Goal: Task Accomplishment & Management: Complete application form

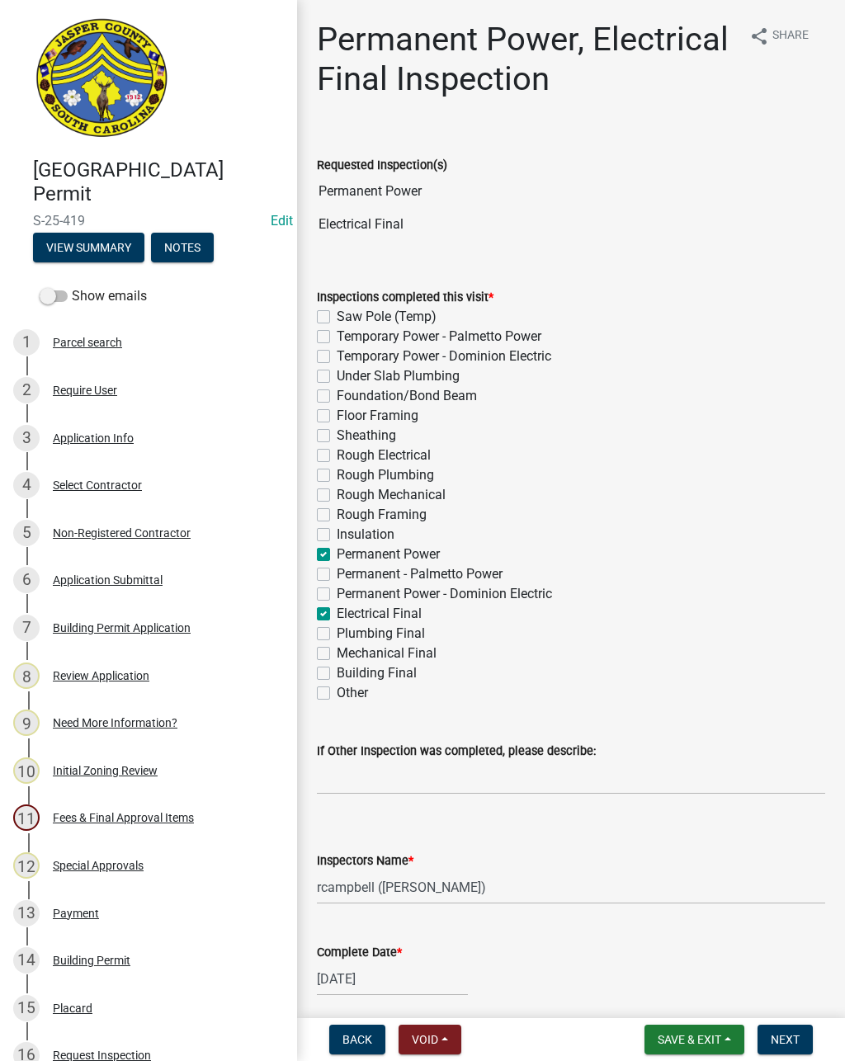
select select "acf36c91-87ca-4b19-8dd2-91b45068efa1"
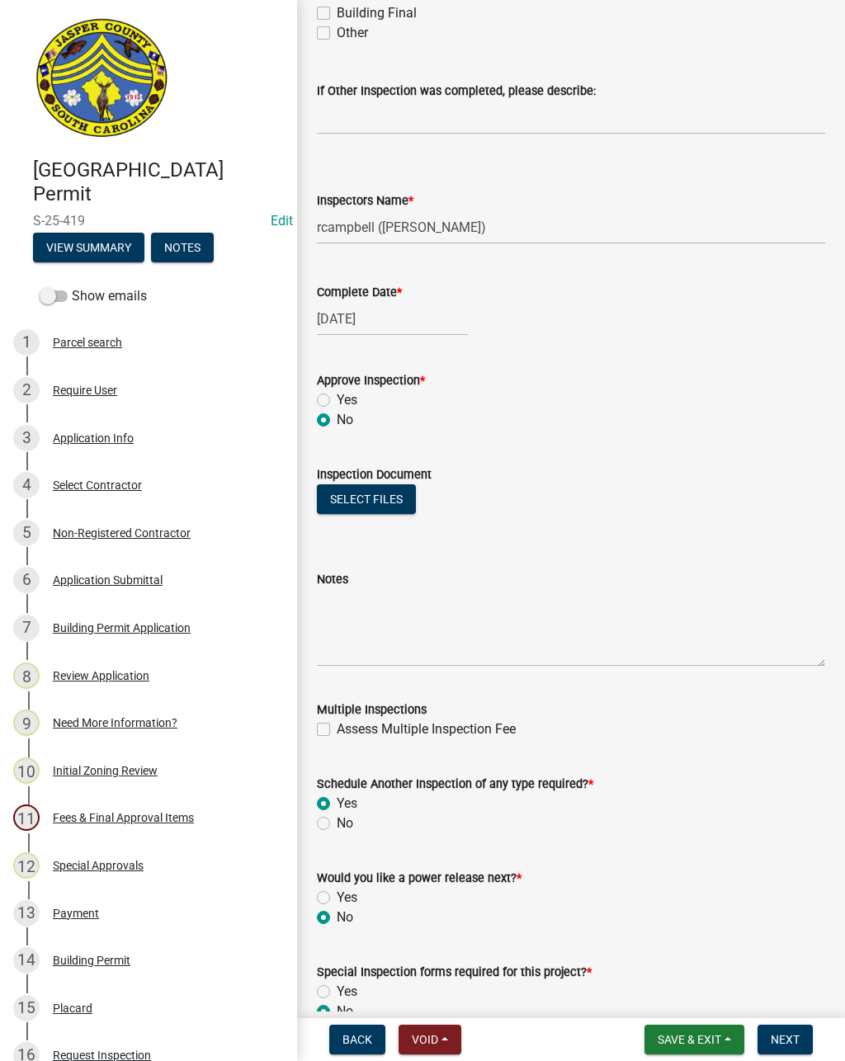
scroll to position [659, 0]
click at [364, 1033] on span "Back" at bounding box center [357, 1039] width 30 height 13
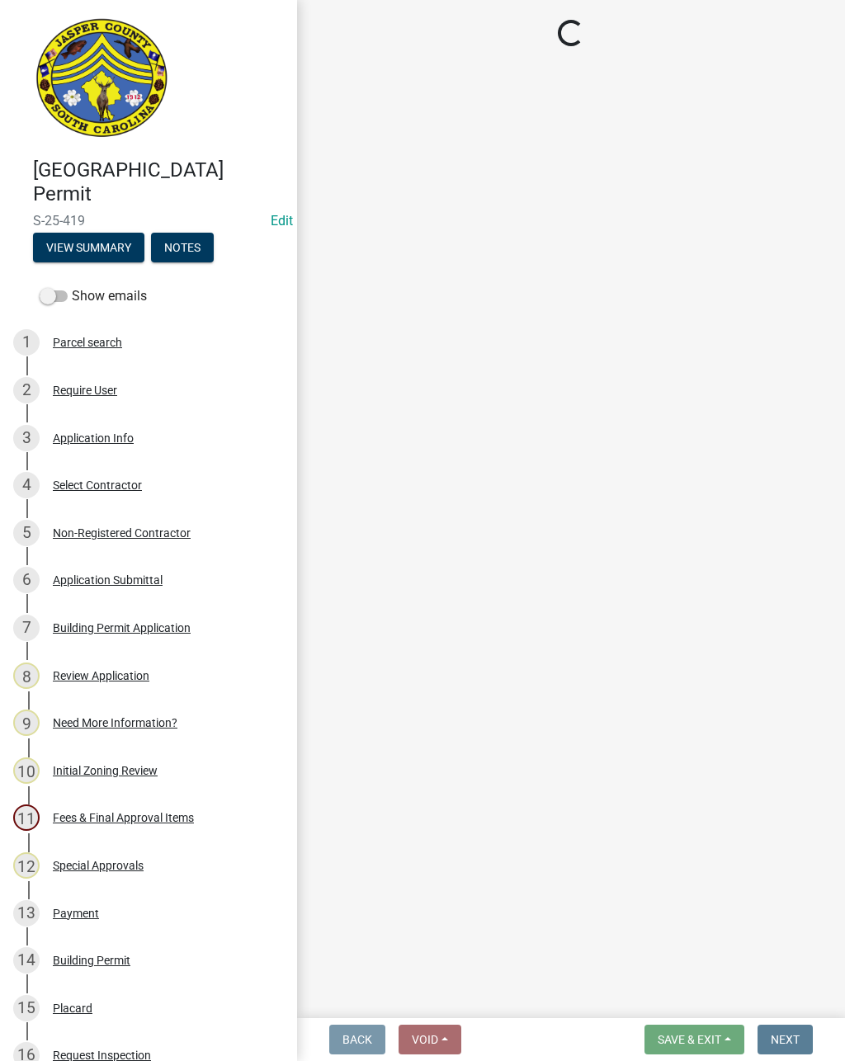
scroll to position [0, 0]
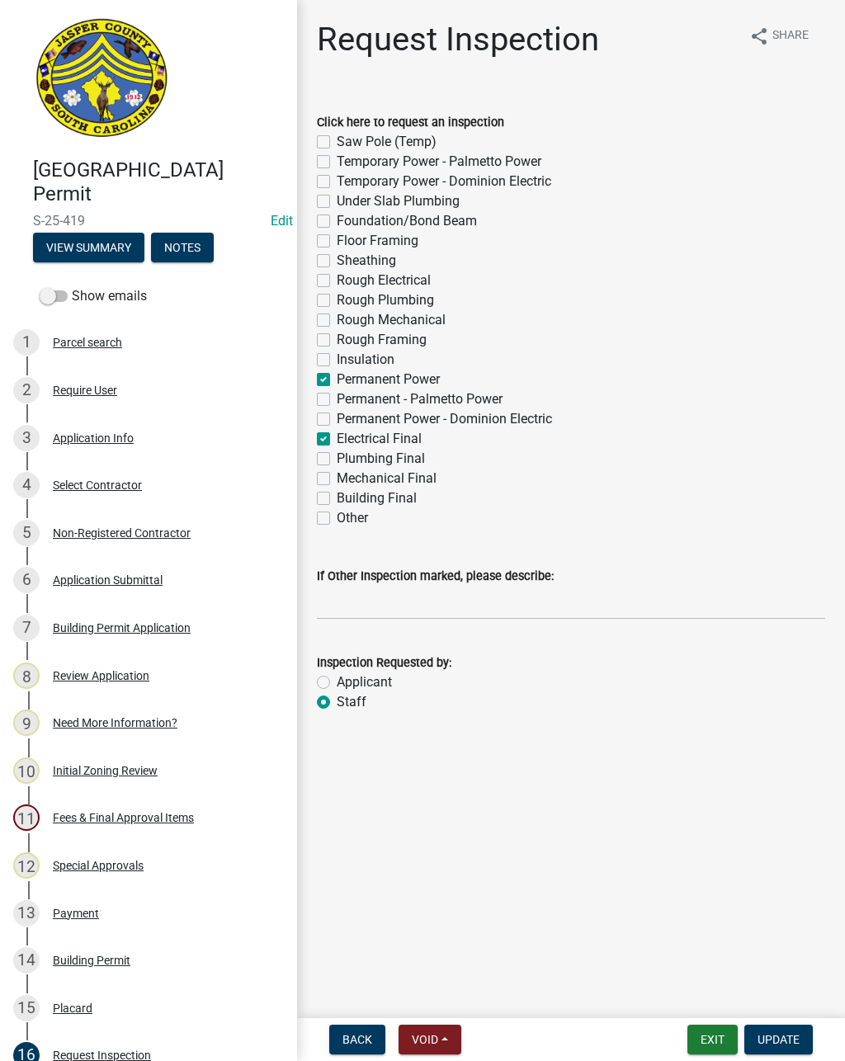
click at [714, 1027] on button "Exit" at bounding box center [712, 1039] width 50 height 30
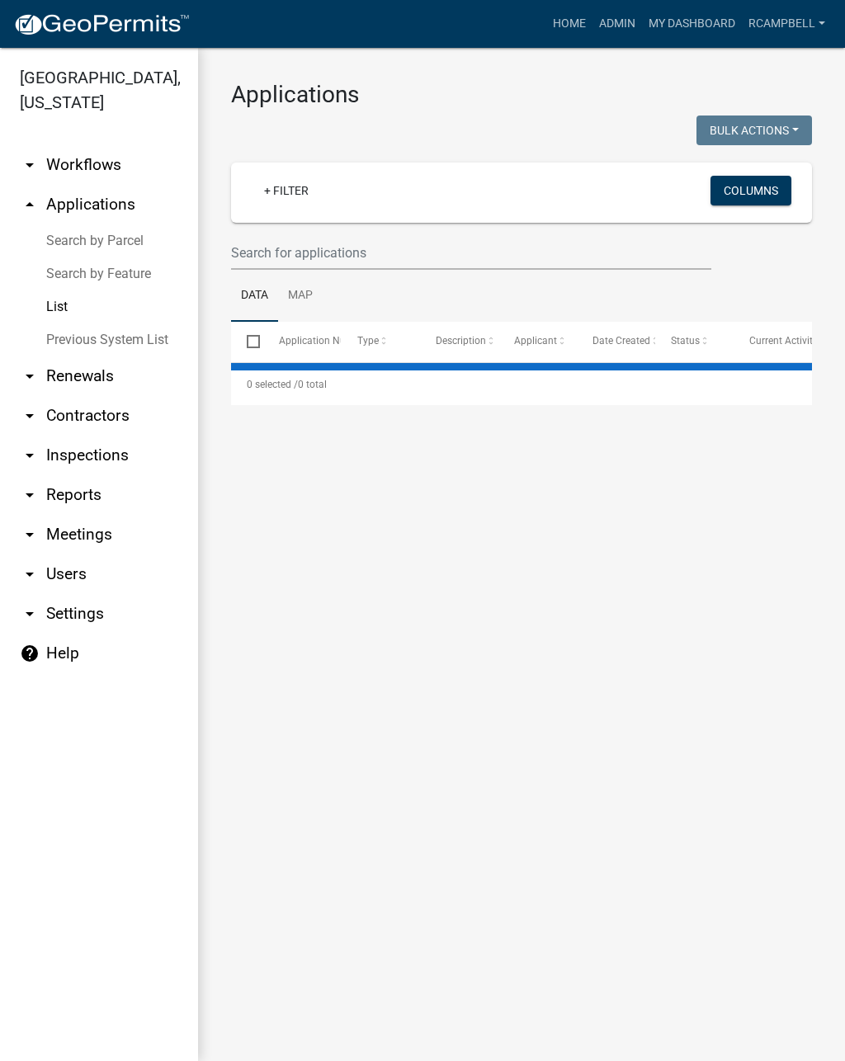
select select "2: 50"
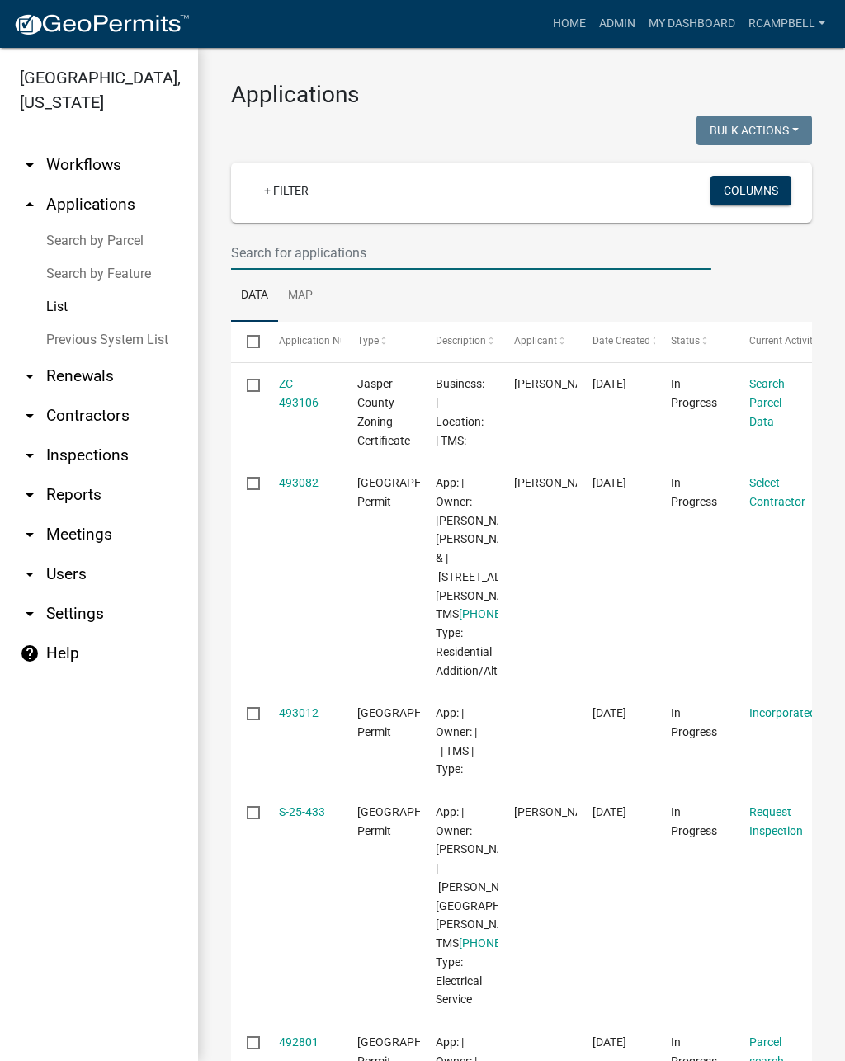
click at [386, 254] on input "text" at bounding box center [471, 253] width 480 height 34
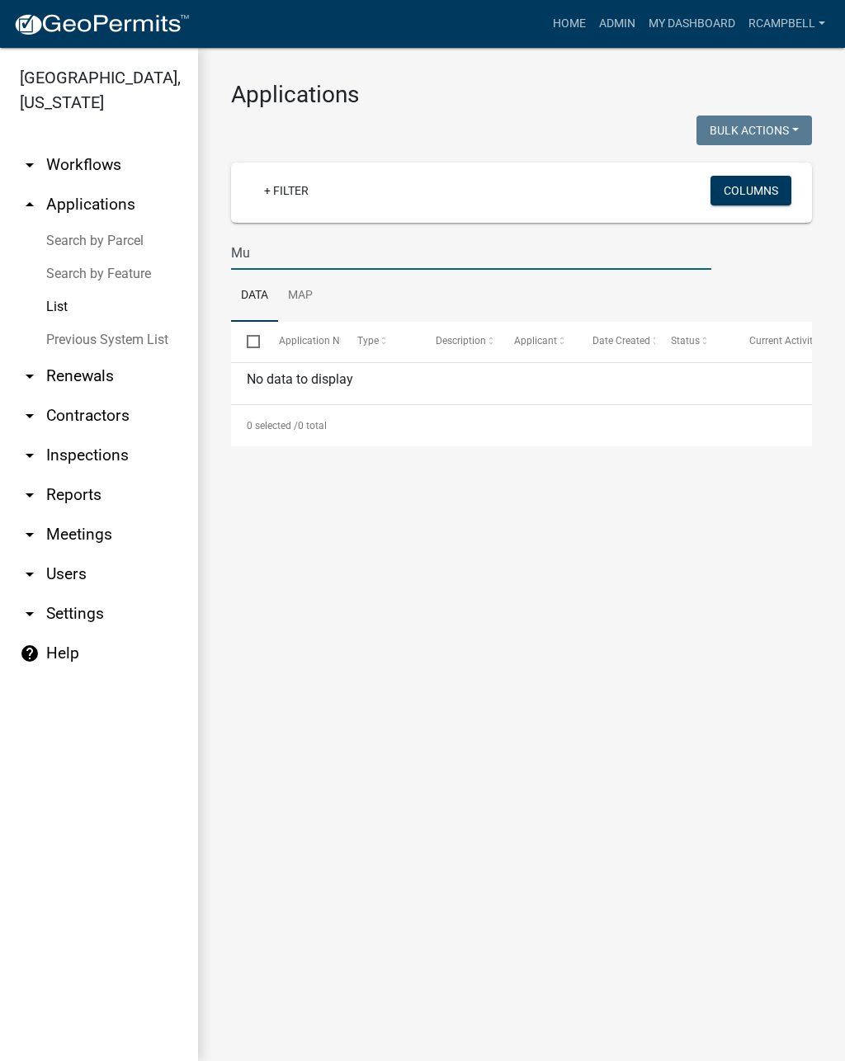
type input "M"
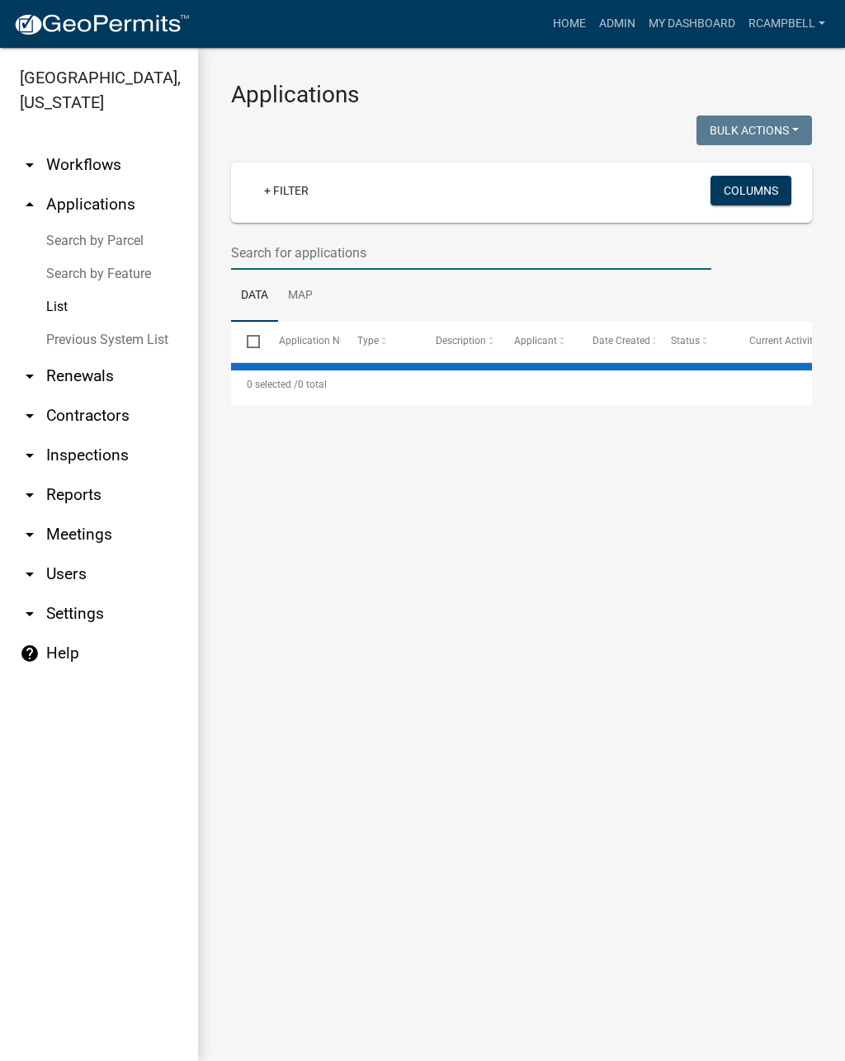
select select "2: 50"
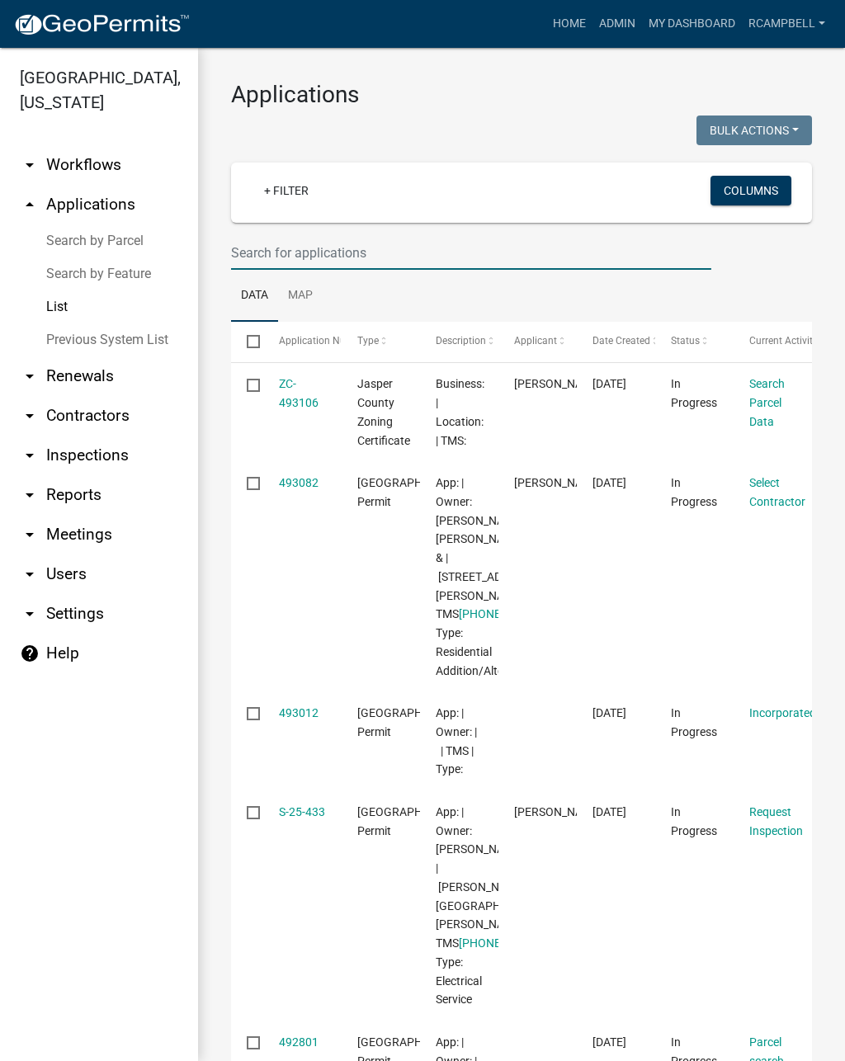
type input "2"
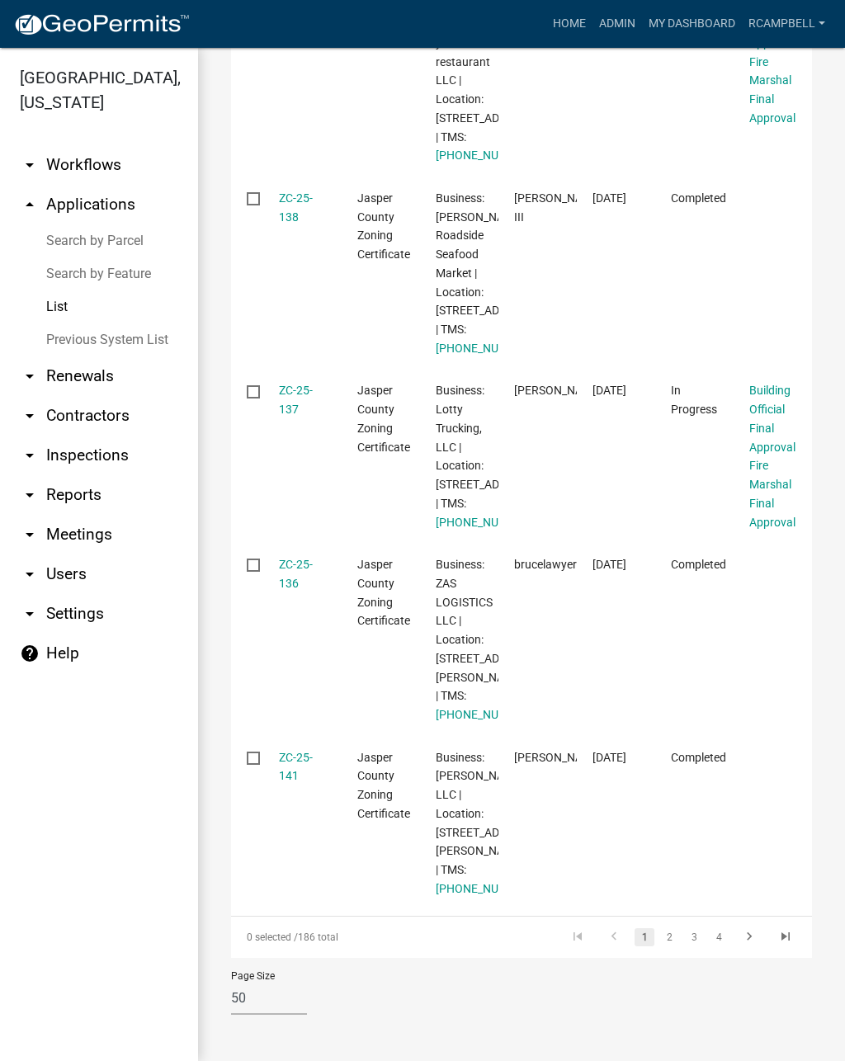
scroll to position [12107, 0]
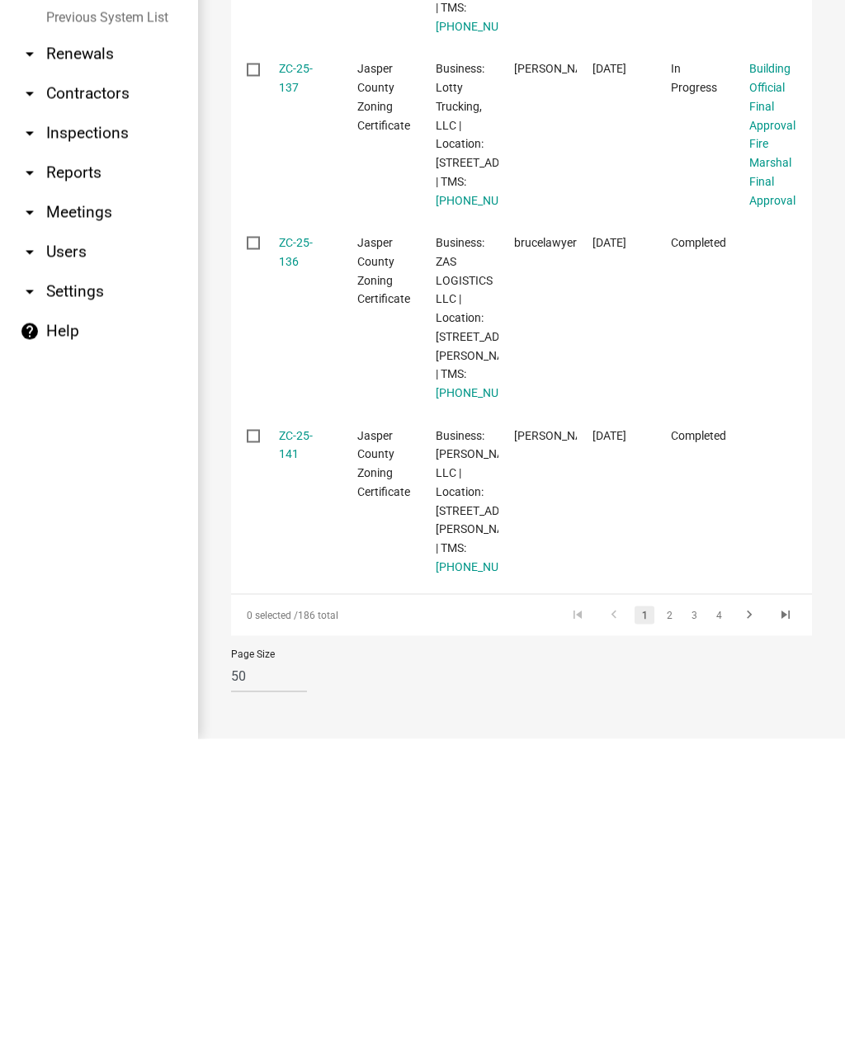
click at [675, 928] on link "2" at bounding box center [669, 937] width 20 height 18
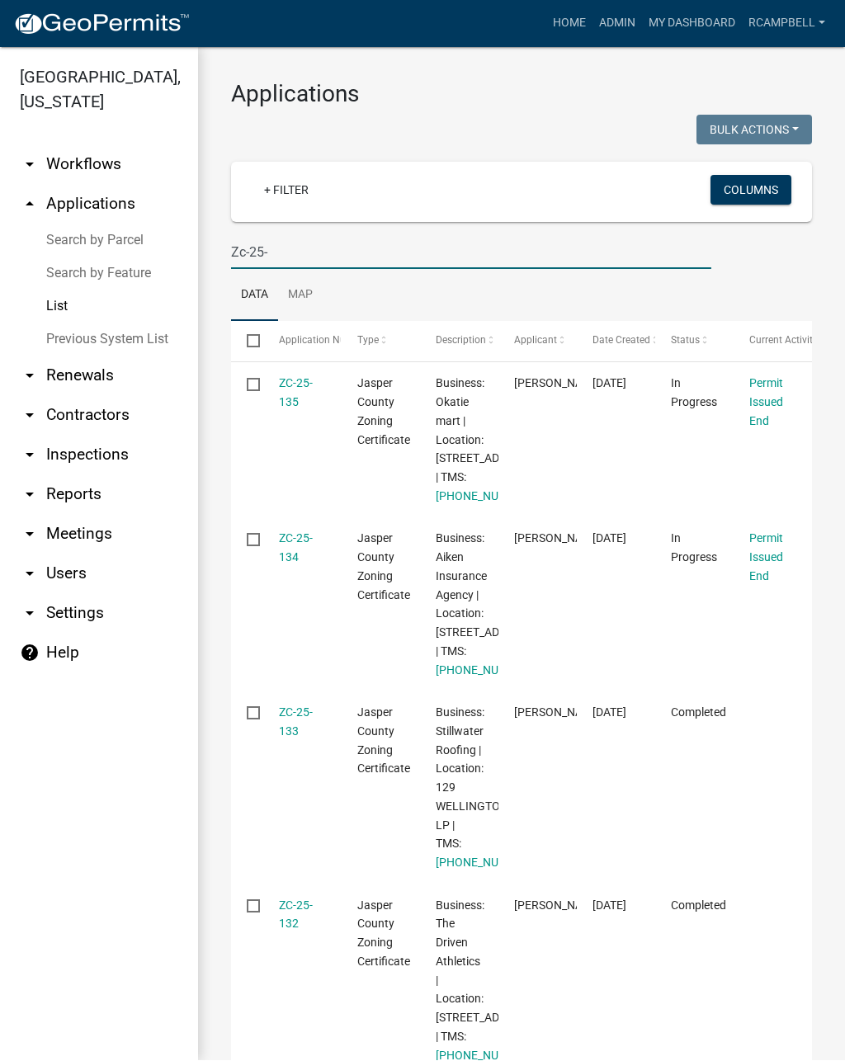
click at [423, 261] on input "Zc-25-" at bounding box center [471, 253] width 480 height 34
type input "Z"
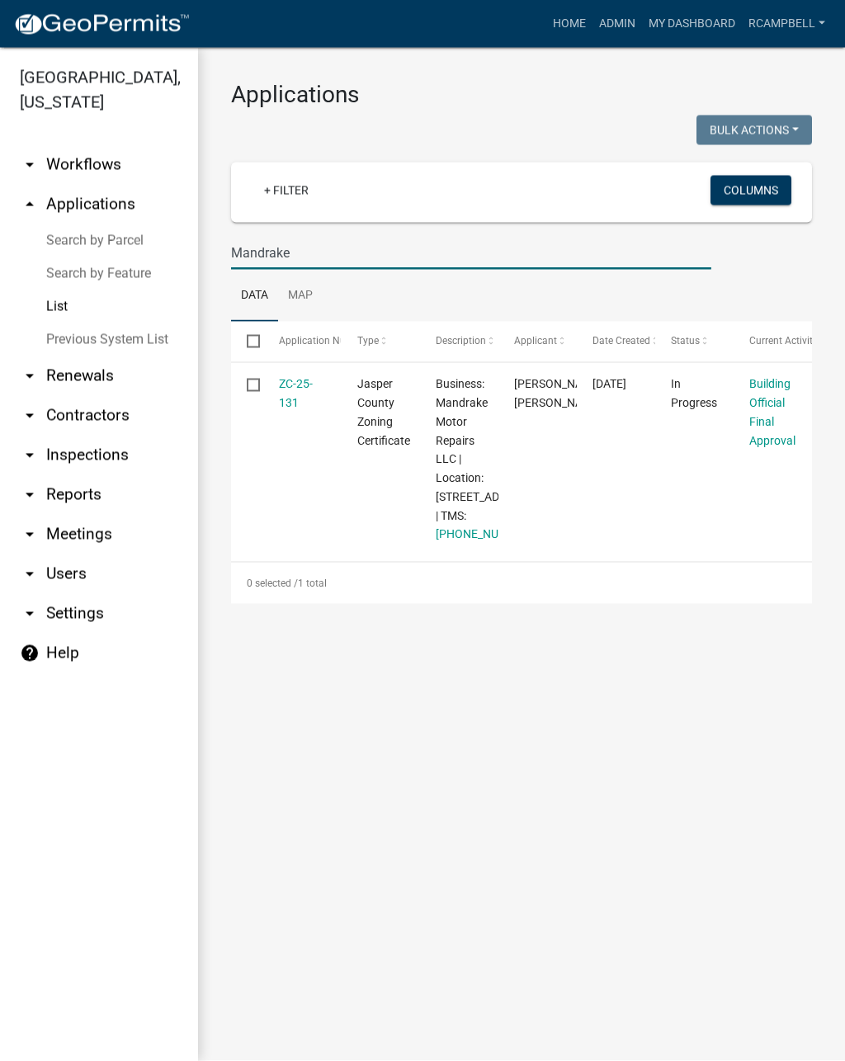
type input "Mandrake"
click at [293, 388] on link "ZC-25-131" at bounding box center [296, 393] width 34 height 32
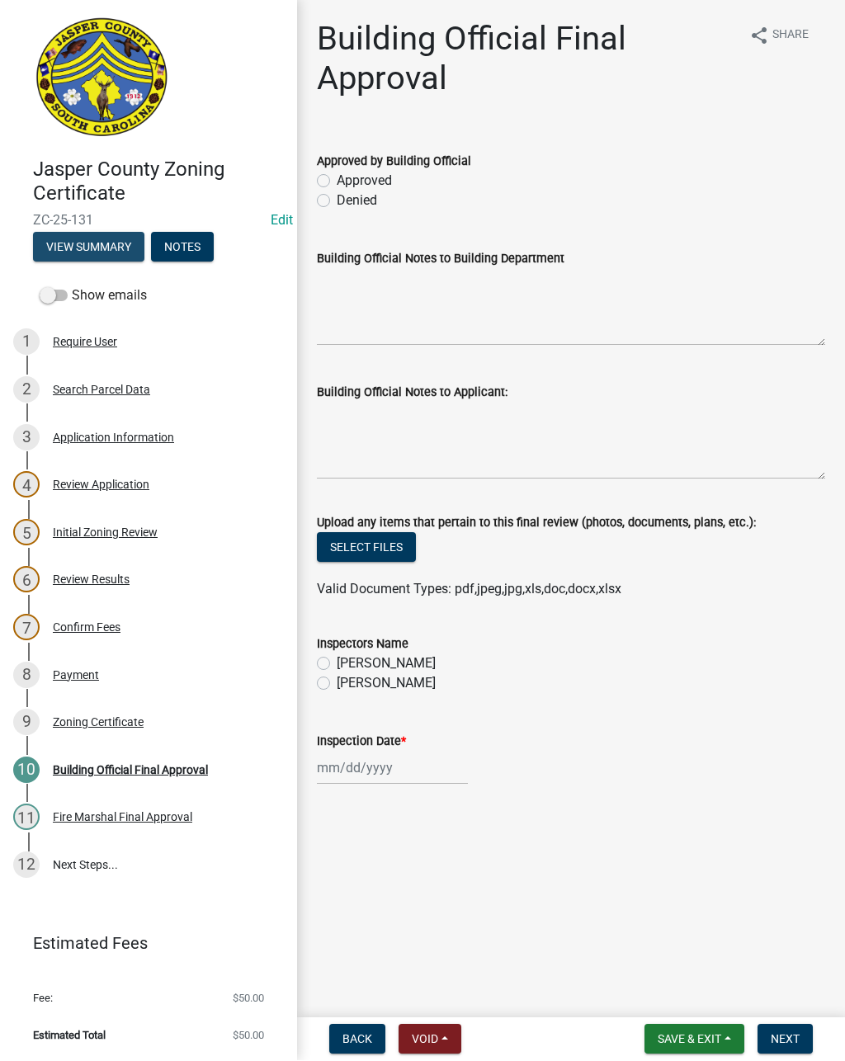
click at [80, 248] on button "View Summary" at bounding box center [88, 248] width 111 height 30
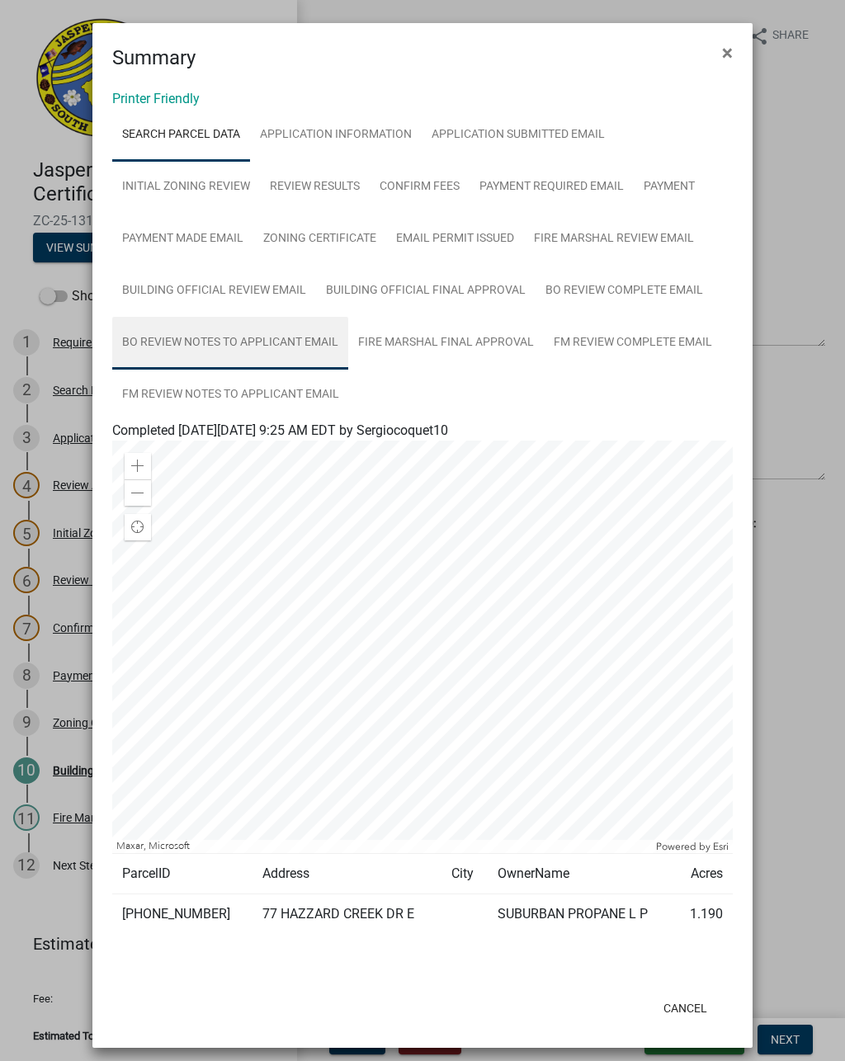
click at [268, 343] on link "BO Review Notes to Applicant Email" at bounding box center [230, 343] width 236 height 53
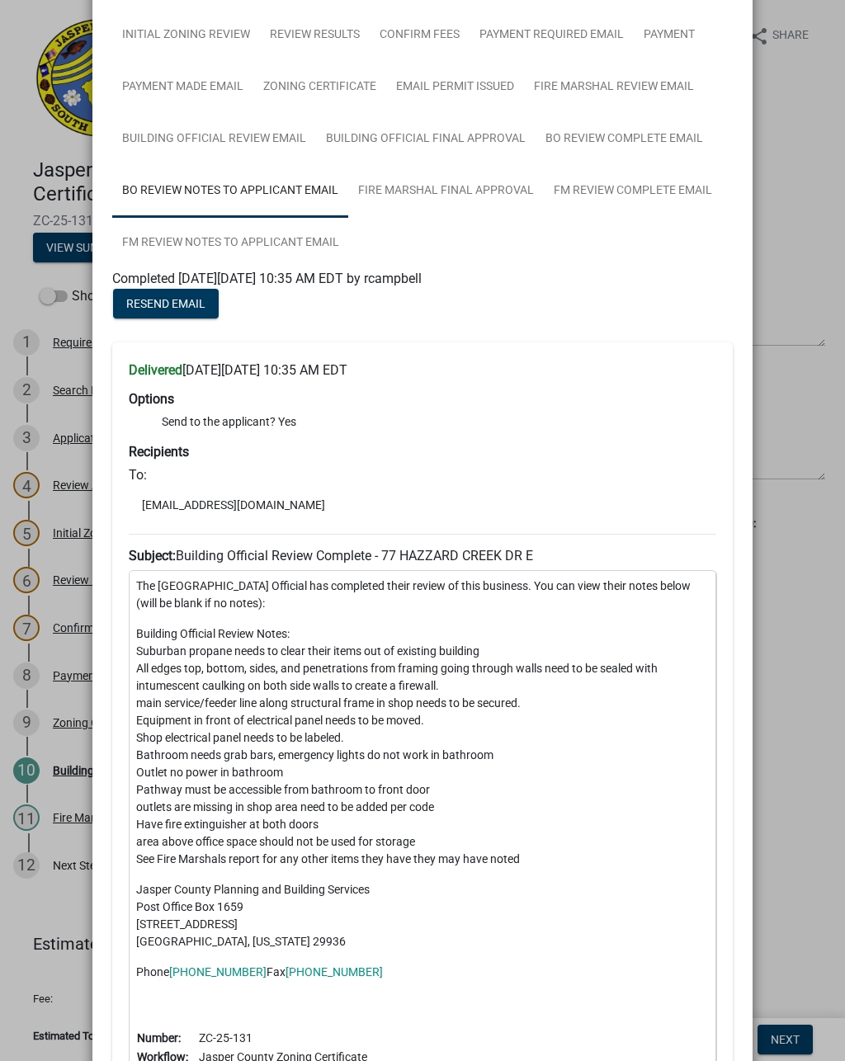
scroll to position [155, 0]
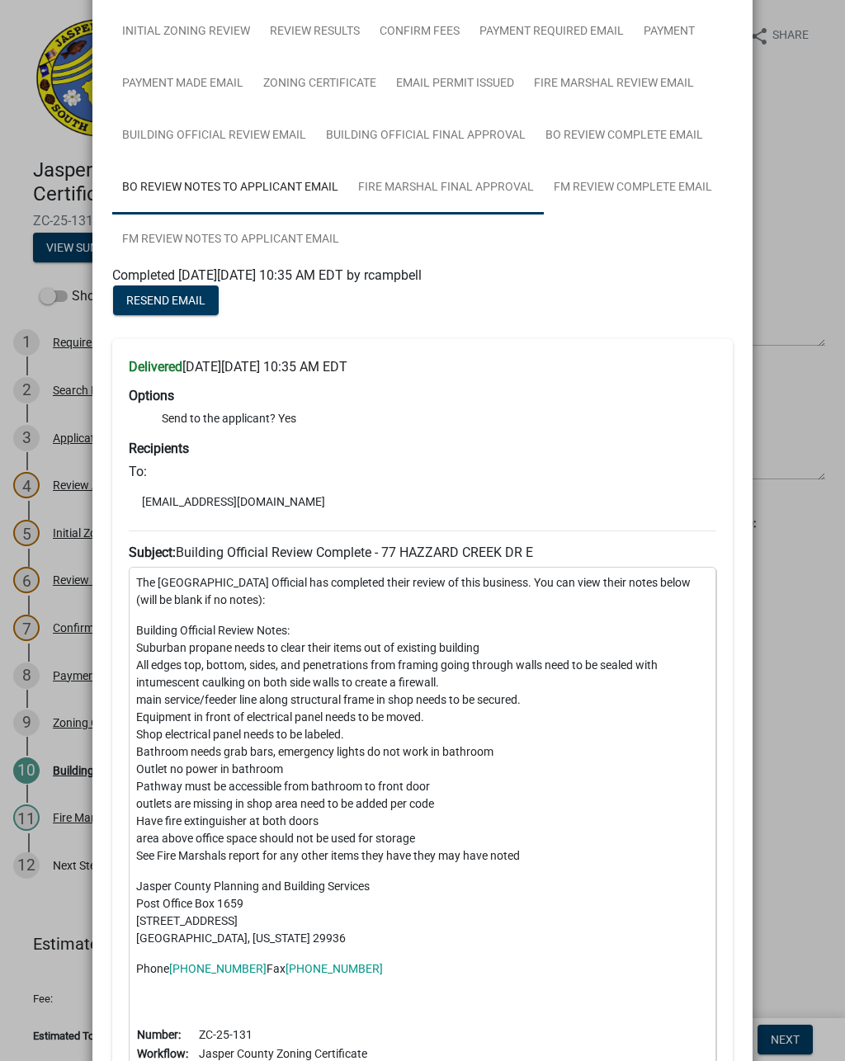
click at [473, 184] on link "Fire Marshal Final Approval" at bounding box center [445, 188] width 195 height 53
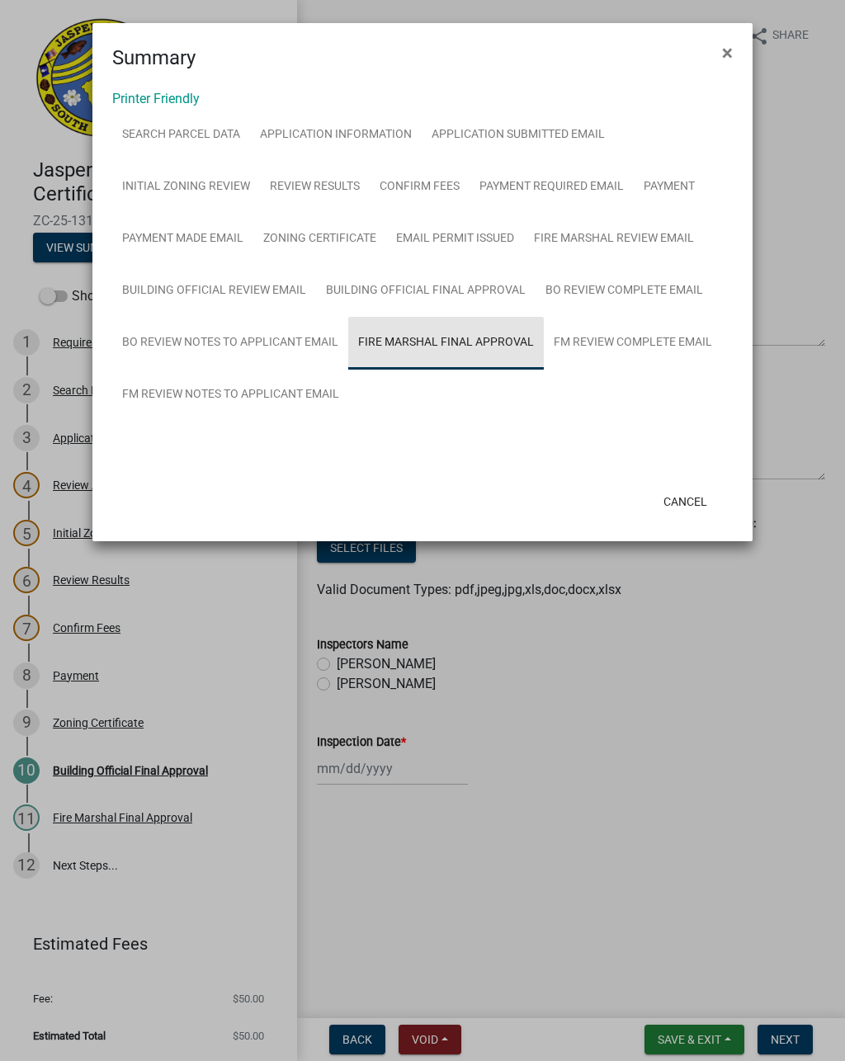
scroll to position [0, 0]
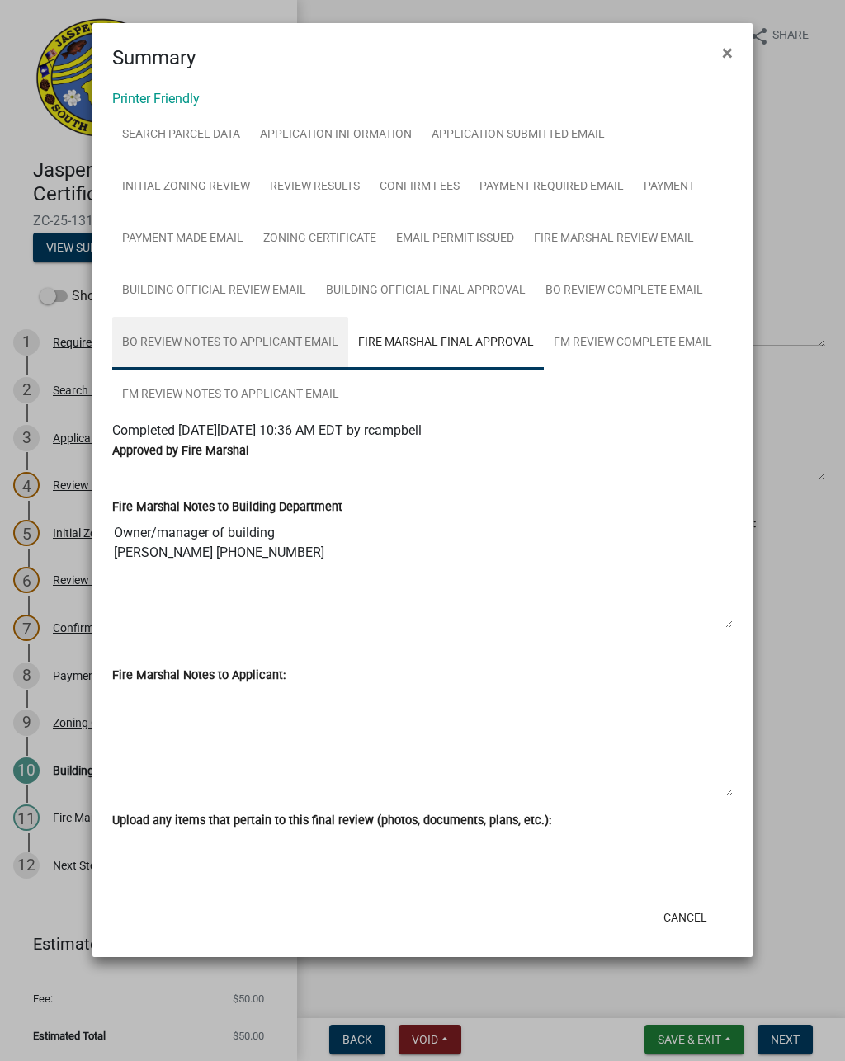
click at [246, 346] on link "BO Review Notes to Applicant Email" at bounding box center [230, 343] width 236 height 53
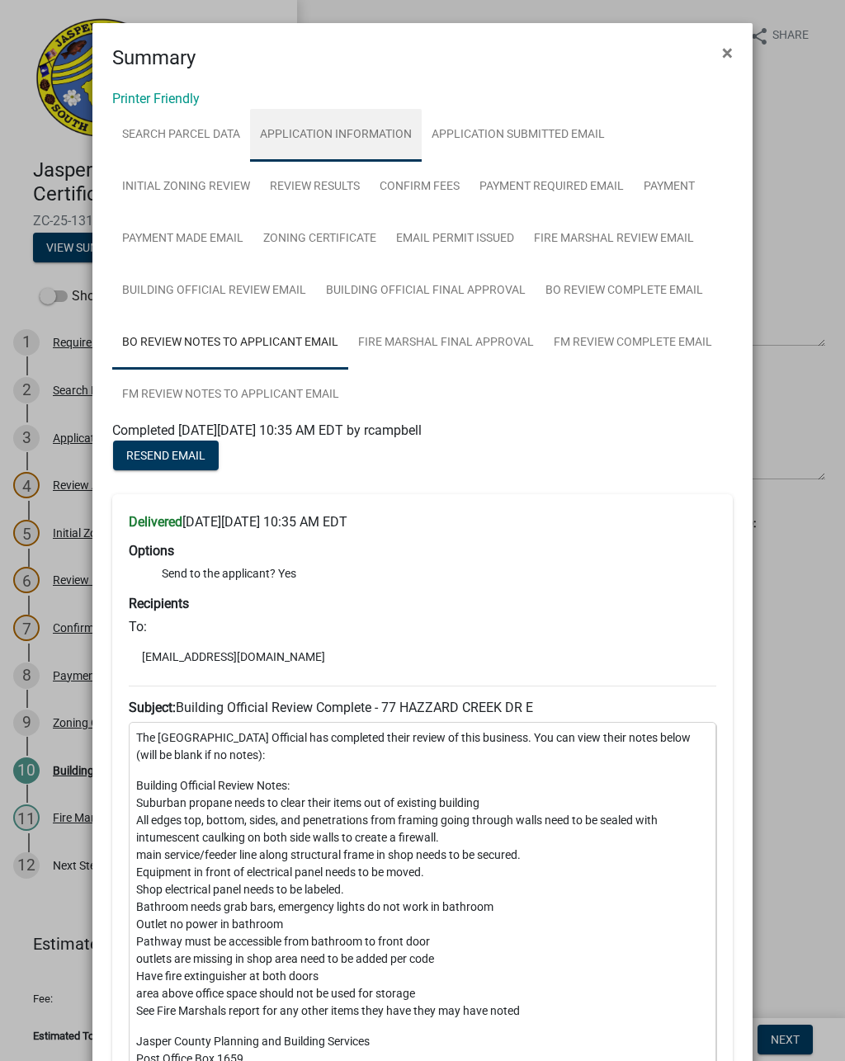
click at [370, 139] on link "Application Information" at bounding box center [336, 135] width 172 height 53
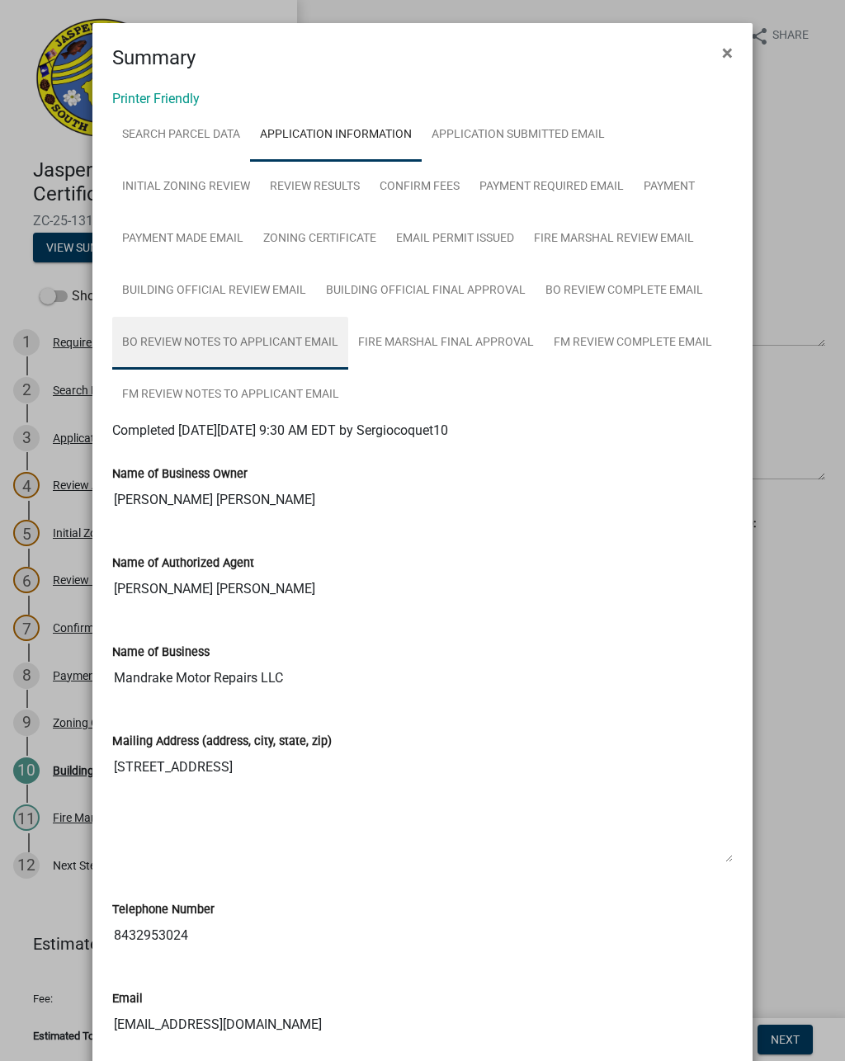
click at [262, 350] on link "BO Review Notes to Applicant Email" at bounding box center [230, 343] width 236 height 53
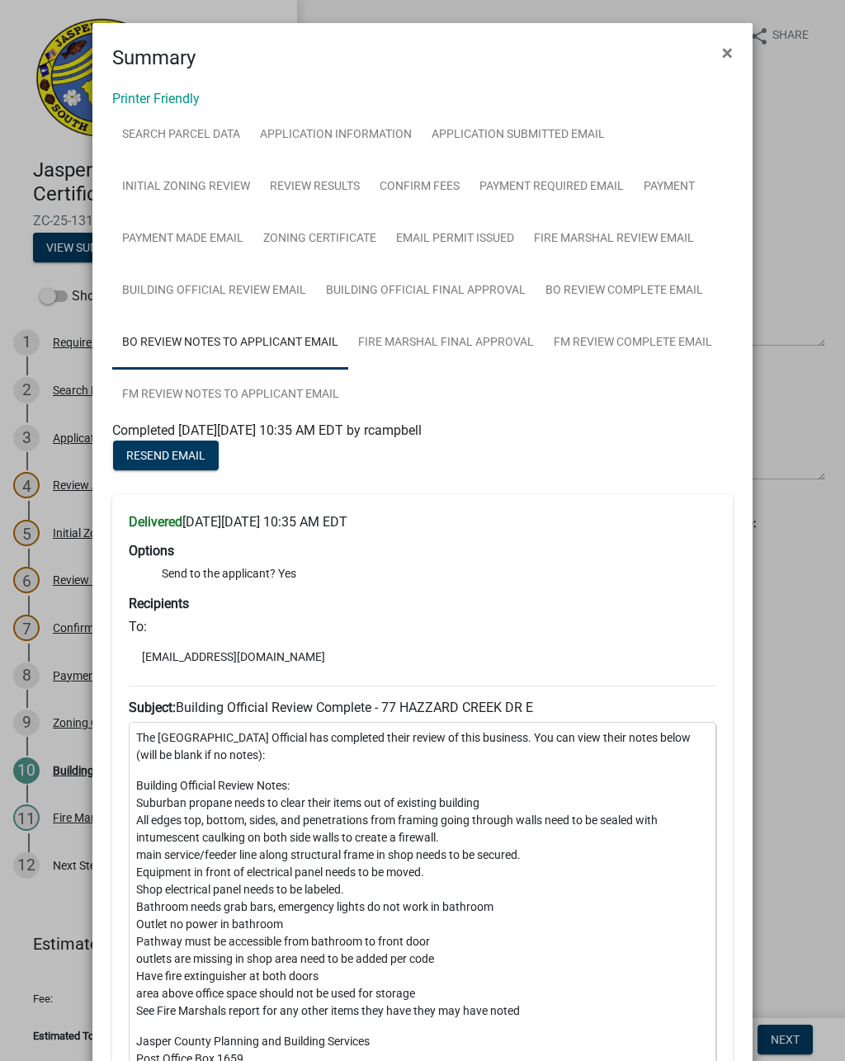
click at [729, 49] on span "×" at bounding box center [727, 52] width 11 height 23
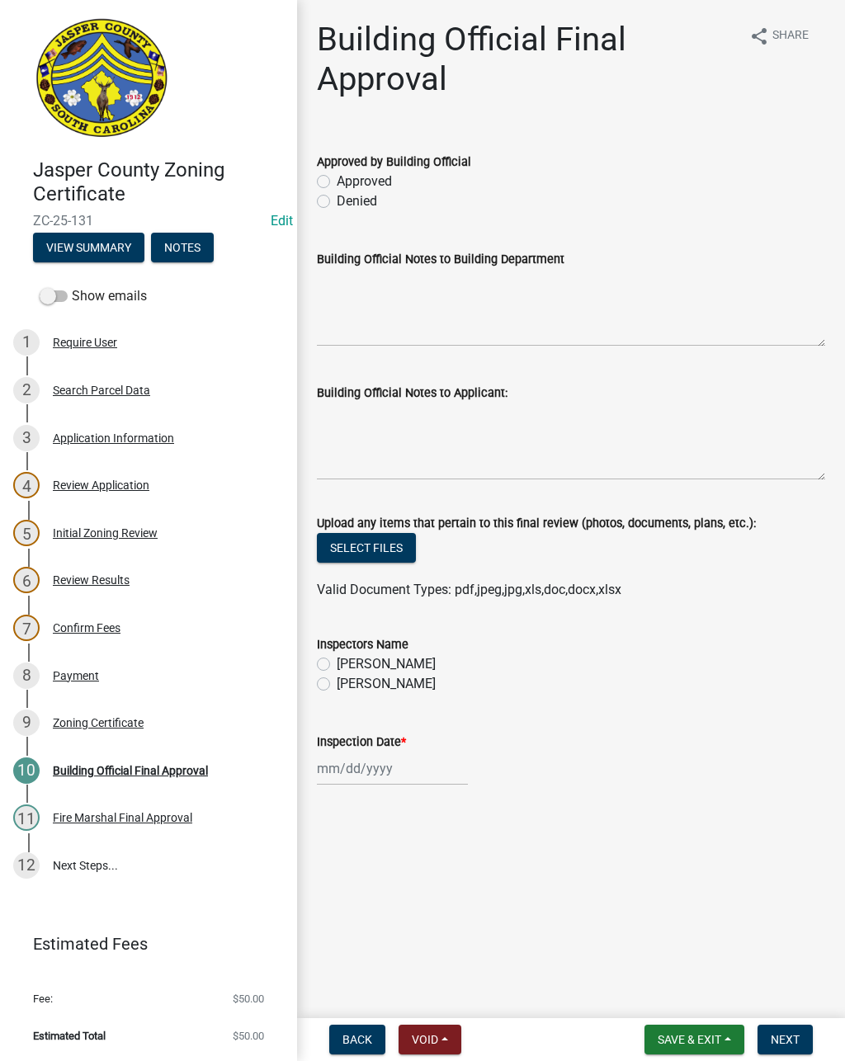
click at [337, 186] on label "Approved" at bounding box center [364, 182] width 55 height 20
click at [337, 182] on input "Approved" at bounding box center [342, 177] width 11 height 11
radio input "true"
click at [394, 433] on textarea "Building Official Notes to Applicant:" at bounding box center [571, 442] width 508 height 78
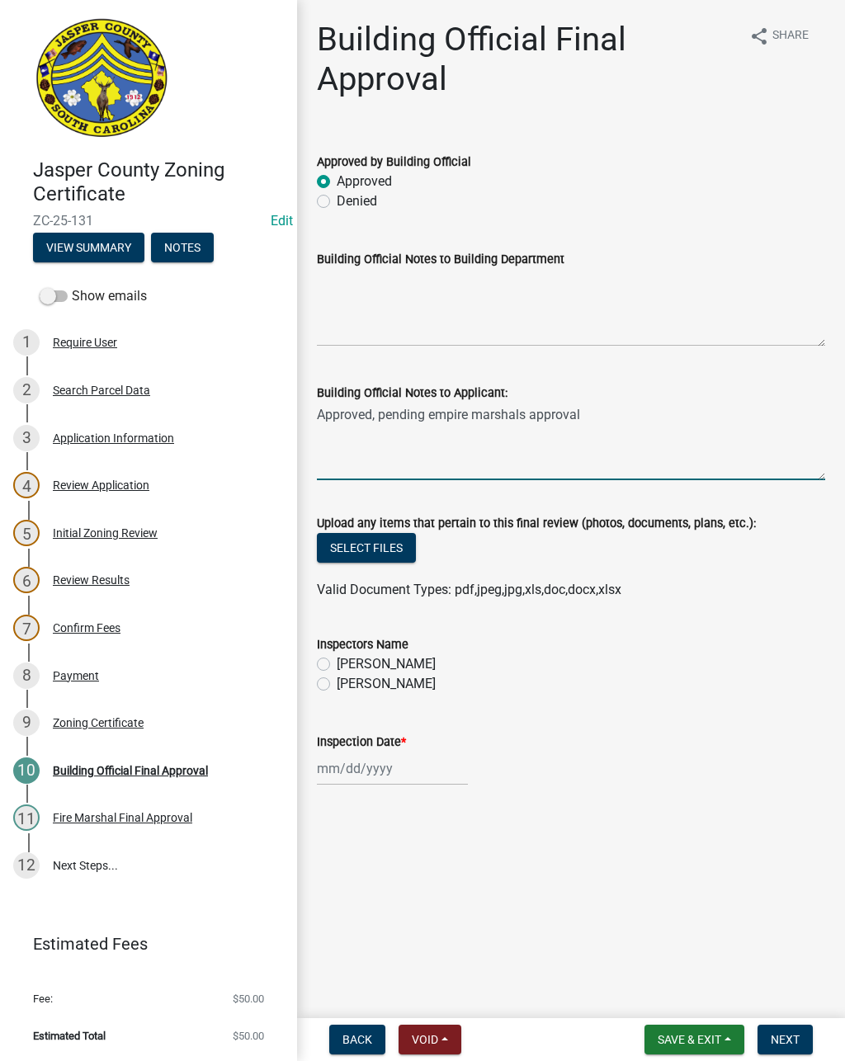
type textarea "Approved, pending empire marshals approval"
click at [337, 684] on label "[PERSON_NAME]" at bounding box center [386, 684] width 99 height 20
click at [337, 684] on input "[PERSON_NAME]" at bounding box center [342, 679] width 11 height 11
radio input "true"
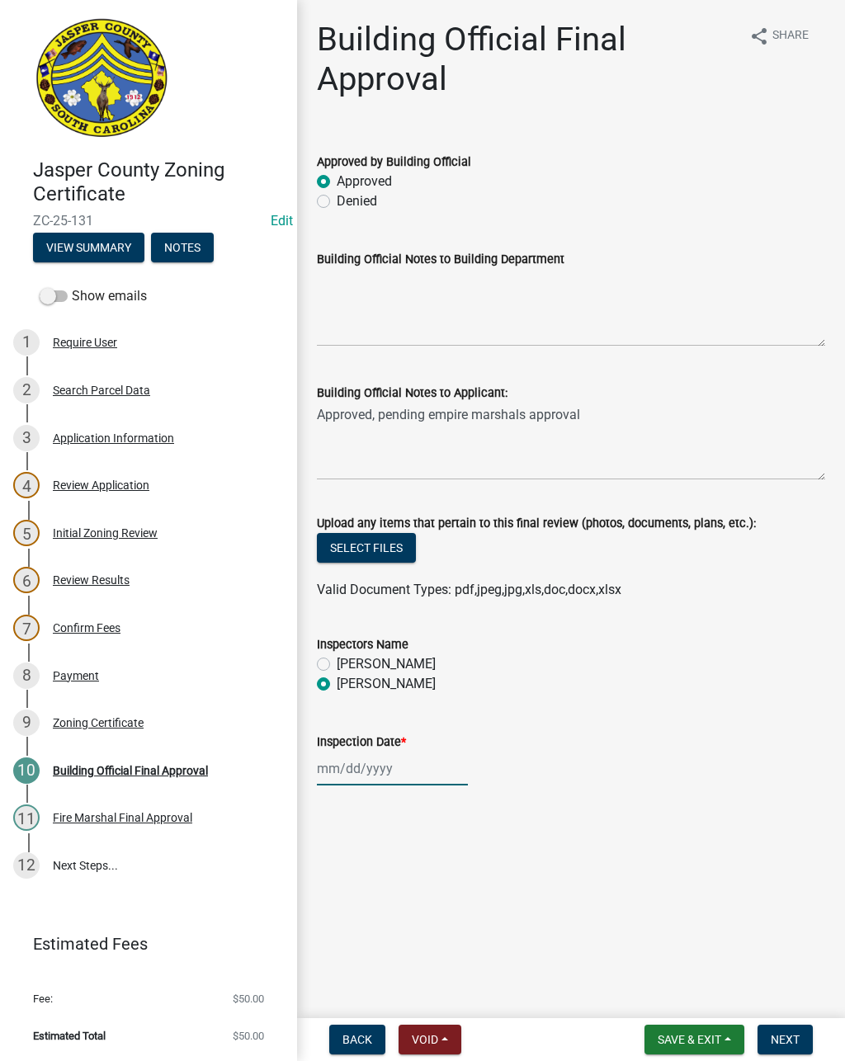
click at [351, 768] on div at bounding box center [392, 768] width 151 height 34
select select "10"
select select "2025"
click at [381, 906] on div "15" at bounding box center [386, 909] width 26 height 26
type input "[DATE]"
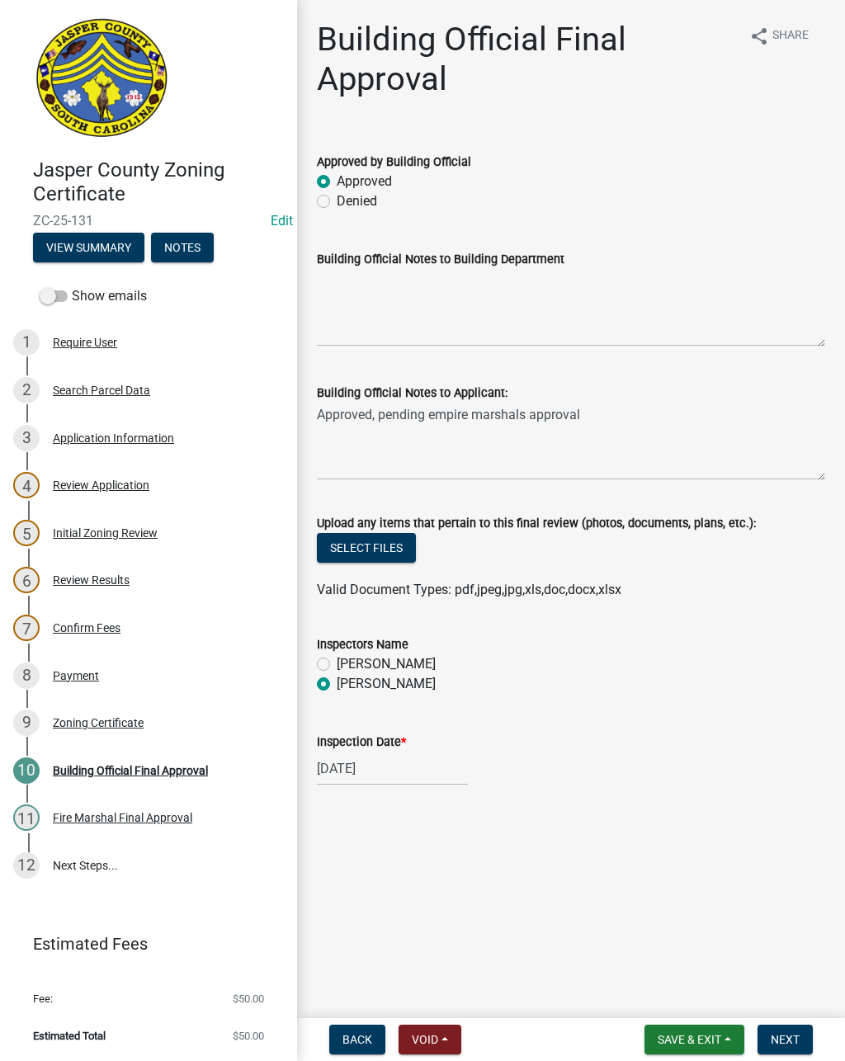
click at [792, 1033] on span "Next" at bounding box center [784, 1039] width 29 height 13
